Goal: Check status: Check status

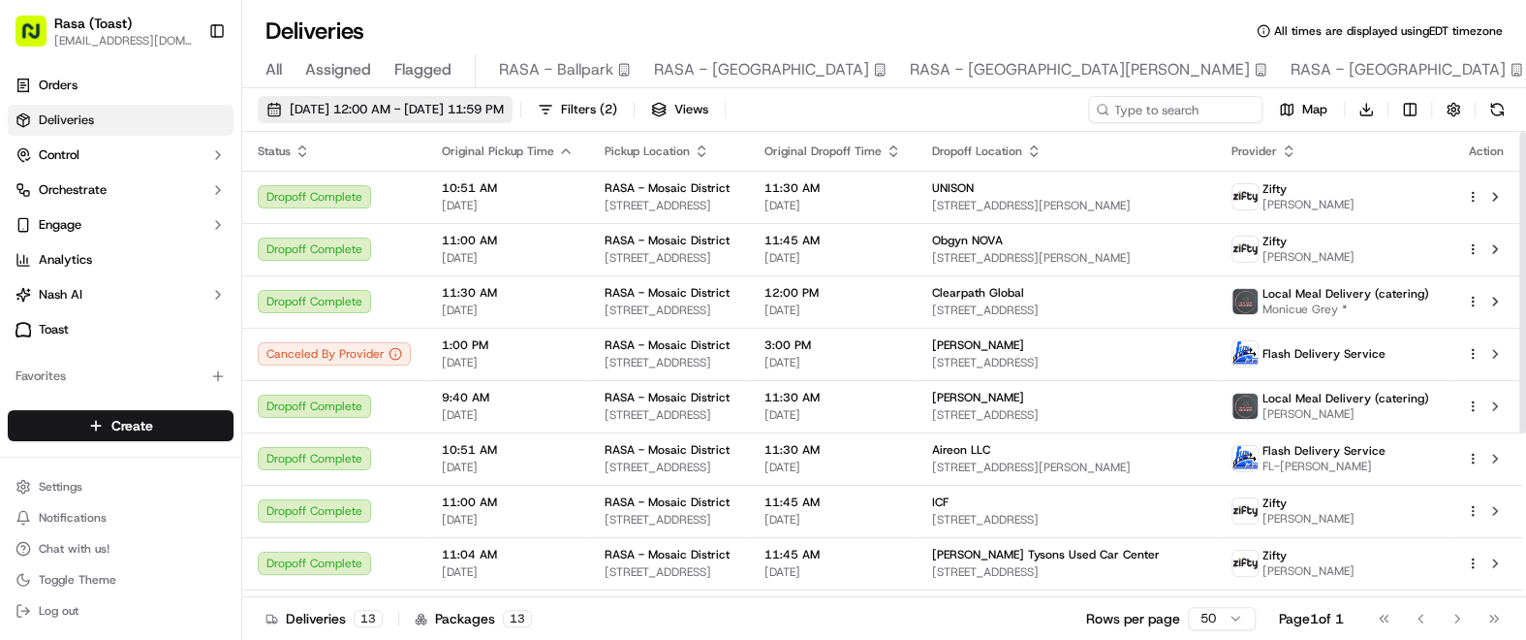
click at [435, 119] on button "[DATE] 12:00 AM - [DATE] 11:59 PM" at bounding box center [385, 109] width 255 height 27
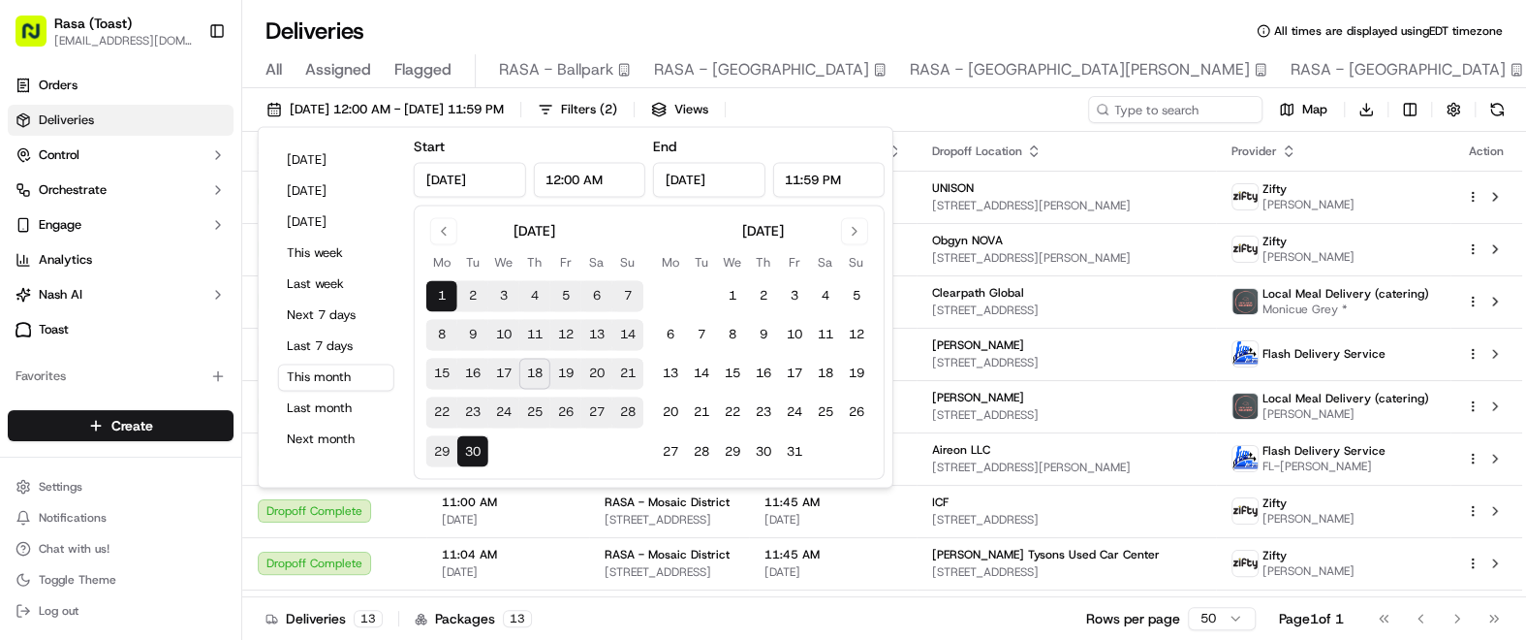
click at [532, 378] on button "18" at bounding box center [534, 374] width 31 height 31
type input "[DATE]"
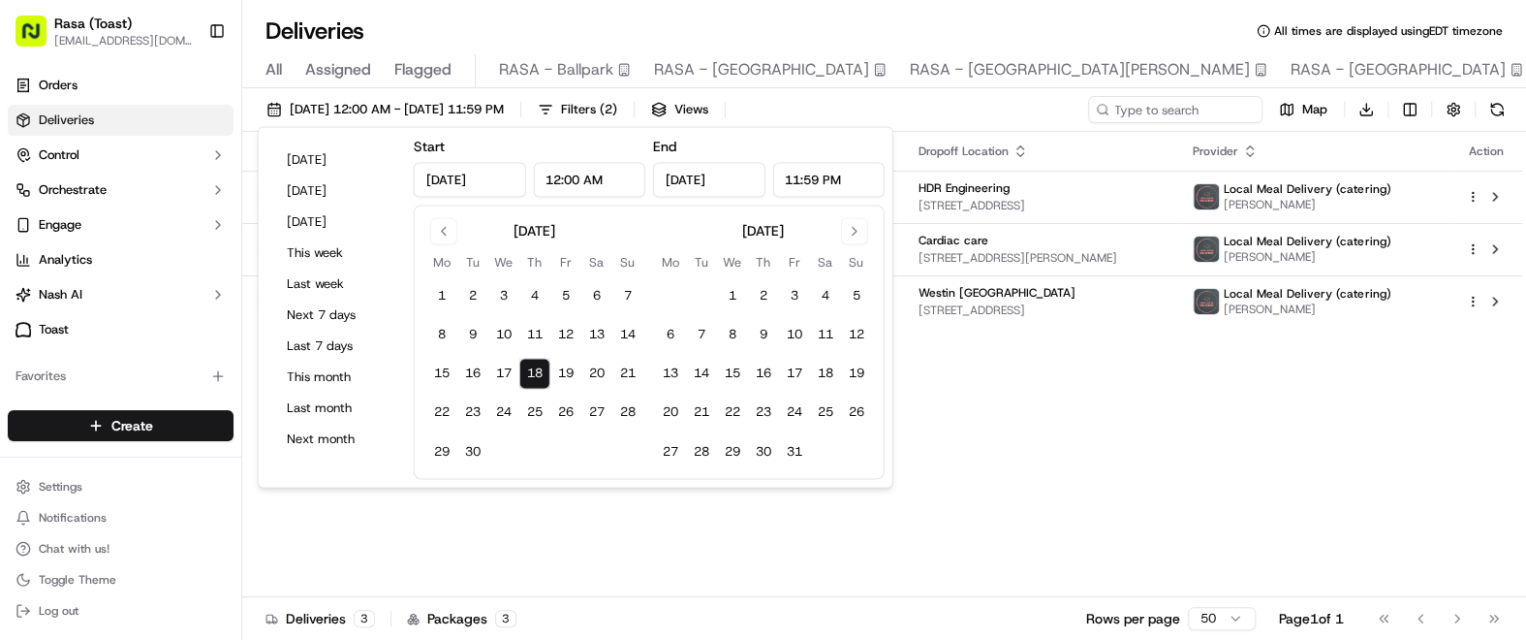
click at [1219, 519] on div "Status Original Pickup Time Pickup Location Original Dropoff Time Dropoff Locat…" at bounding box center [882, 364] width 1280 height 465
